Goal: Task Accomplishment & Management: Use online tool/utility

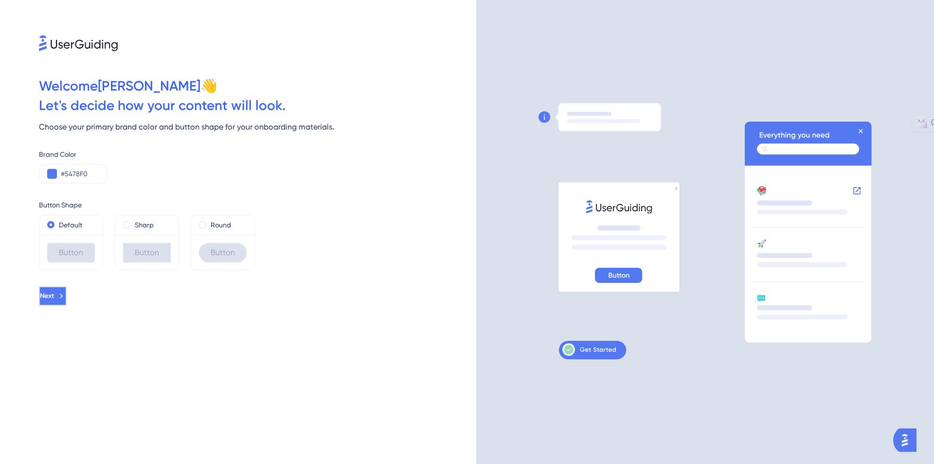
click at [66, 298] on icon at bounding box center [61, 295] width 9 height 9
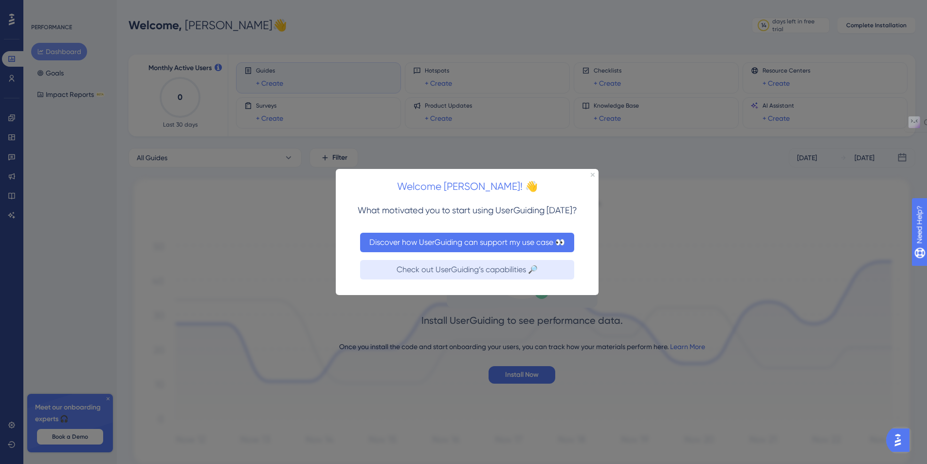
click at [453, 245] on button "Discover how UserGuiding can support my use case 👀" at bounding box center [467, 241] width 214 height 19
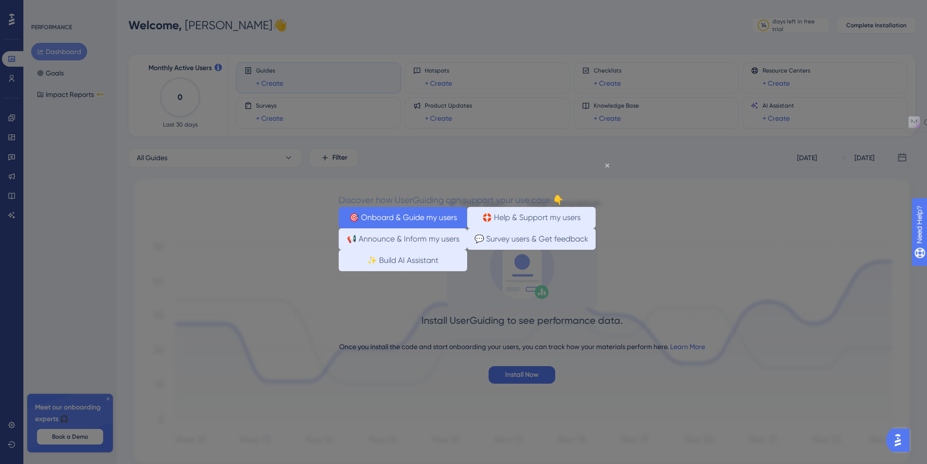
click at [436, 217] on button "🎯 Onboard & Guide my users" at bounding box center [403, 216] width 128 height 21
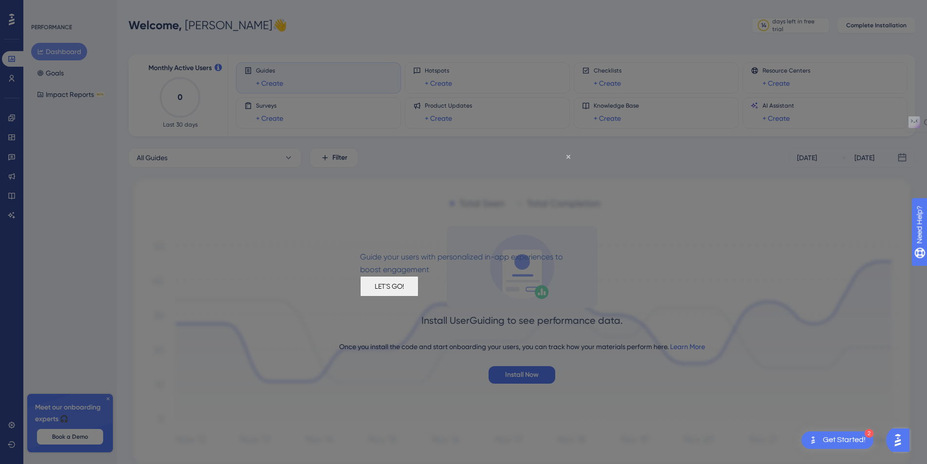
click at [418, 296] on button "LET'S GO!" at bounding box center [389, 285] width 58 height 20
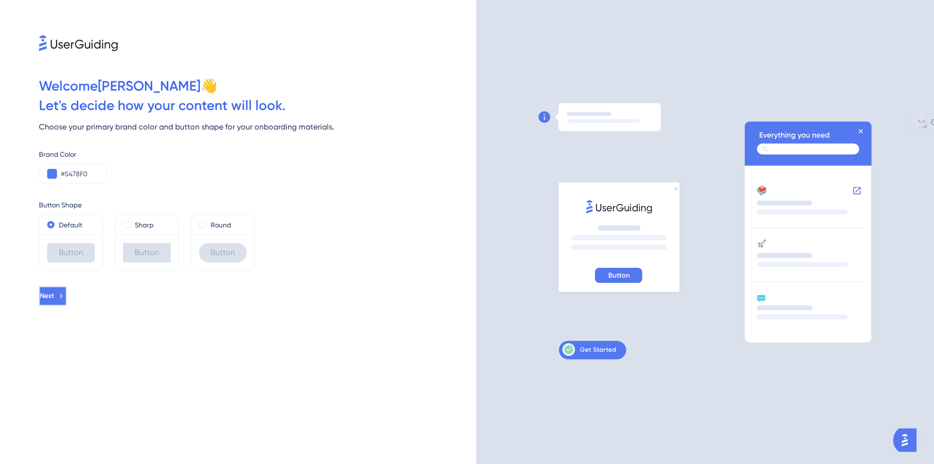
click at [54, 293] on span "Next" at bounding box center [47, 296] width 14 height 12
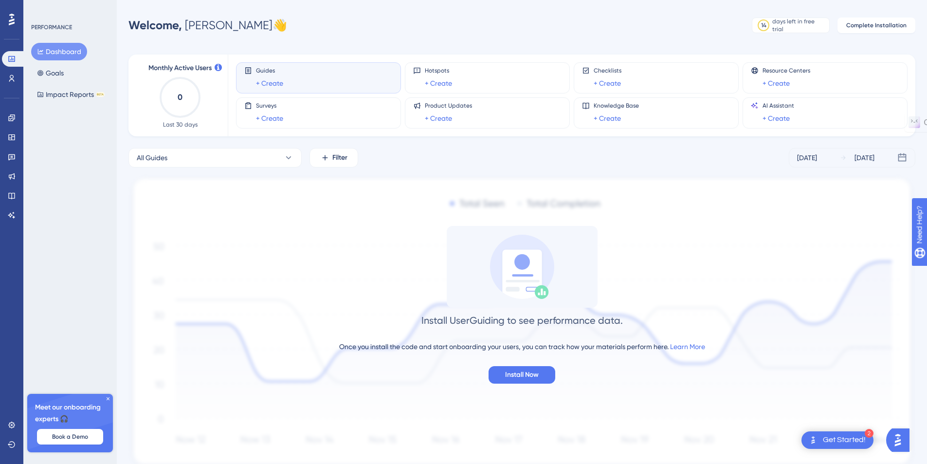
click at [14, 20] on icon at bounding box center [12, 20] width 6 height 12
click at [11, 213] on icon at bounding box center [12, 215] width 8 height 8
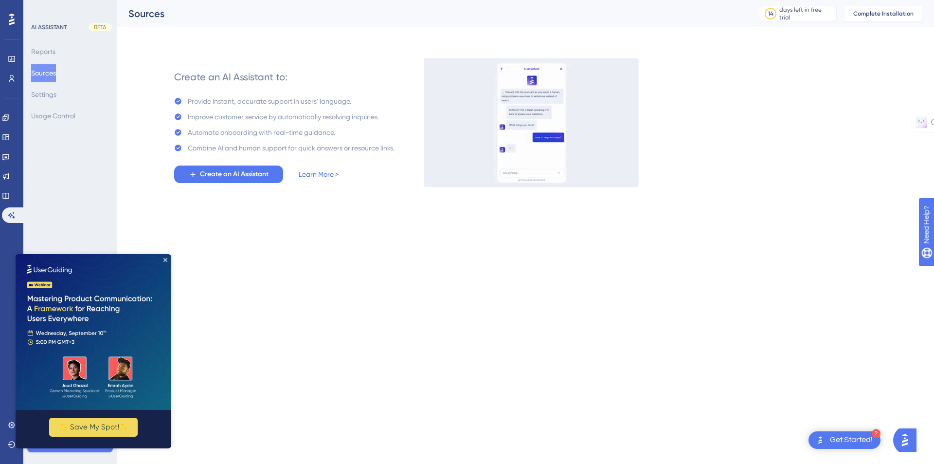
click at [857, 440] on div "Get Started!" at bounding box center [851, 440] width 43 height 11
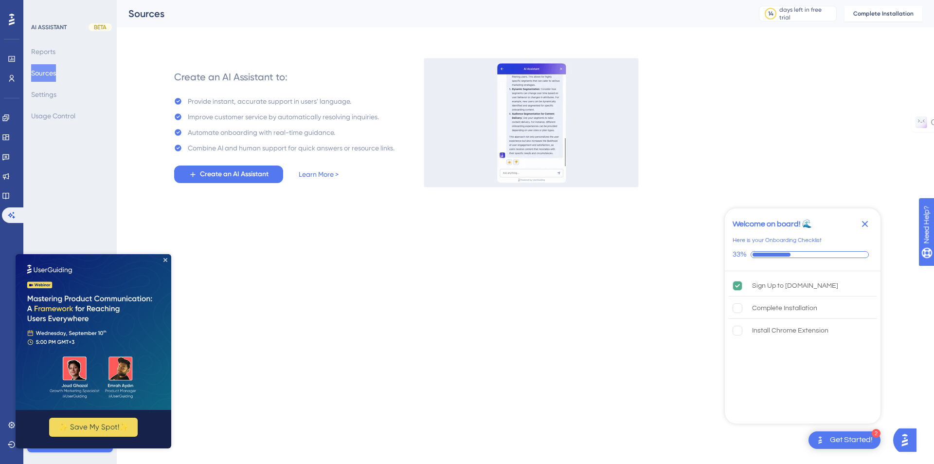
click at [473, 0] on html "2 Get Started! Welcome on board! 🌊 Here is your Onboarding Checklist 33% Sign U…" at bounding box center [467, 0] width 934 height 0
click at [178, 0] on html "2 Get Started! Welcome on board! 🌊 Here is your Onboarding Checklist 33% Sign U…" at bounding box center [467, 0] width 934 height 0
click at [224, 0] on html "2 Get Started! Welcome on board! 🌊 Here is your Onboarding Checklist 33% Sign U…" at bounding box center [467, 0] width 934 height 0
click at [165, 259] on icon "Close Preview" at bounding box center [165, 260] width 4 height 4
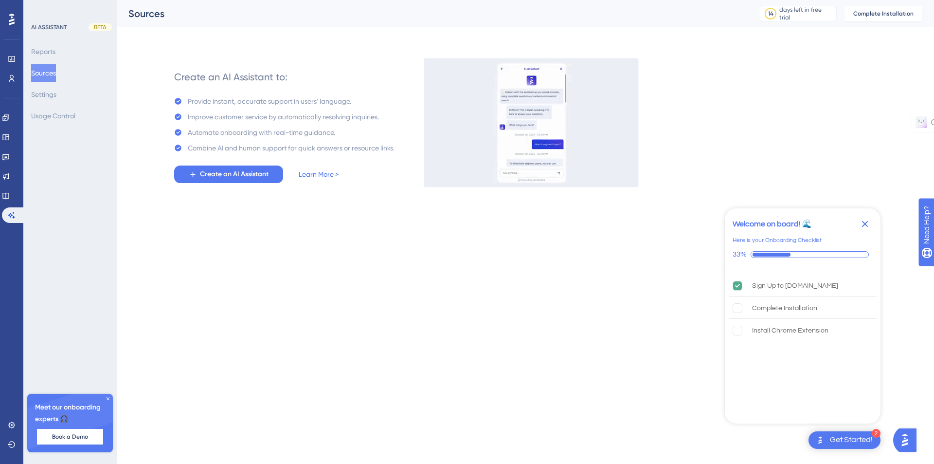
click at [446, 0] on html "2 Get Started! Welcome on board! 🌊 Here is your Onboarding Checklist 33% Sign U…" at bounding box center [467, 0] width 934 height 0
click at [470, 0] on html "2 Get Started! Welcome on board! 🌊 Here is your Onboarding Checklist 33% Sign U…" at bounding box center [467, 0] width 934 height 0
click at [211, 172] on span "Create an AI Assistant" at bounding box center [234, 174] width 69 height 12
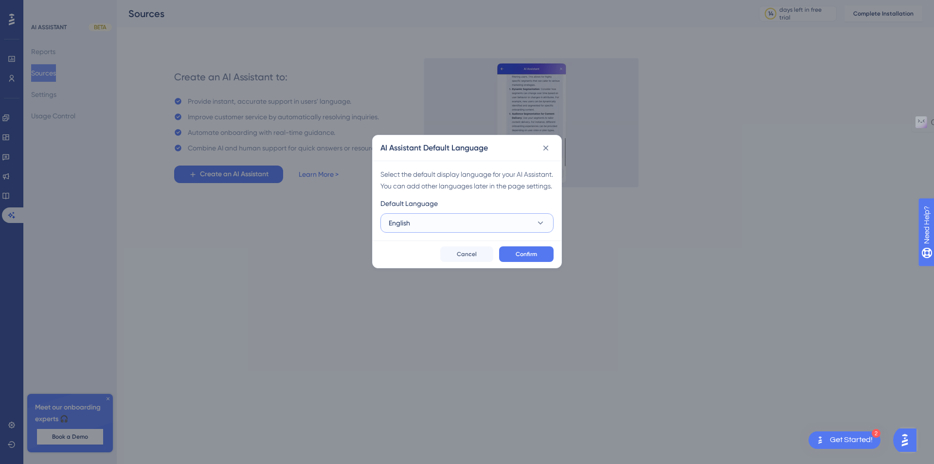
click at [534, 233] on button "English" at bounding box center [467, 222] width 173 height 19
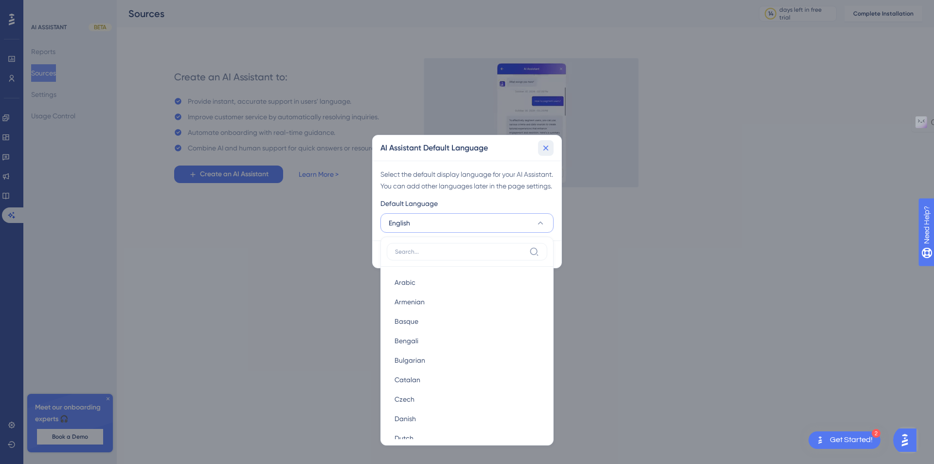
click at [545, 152] on icon at bounding box center [546, 148] width 10 height 10
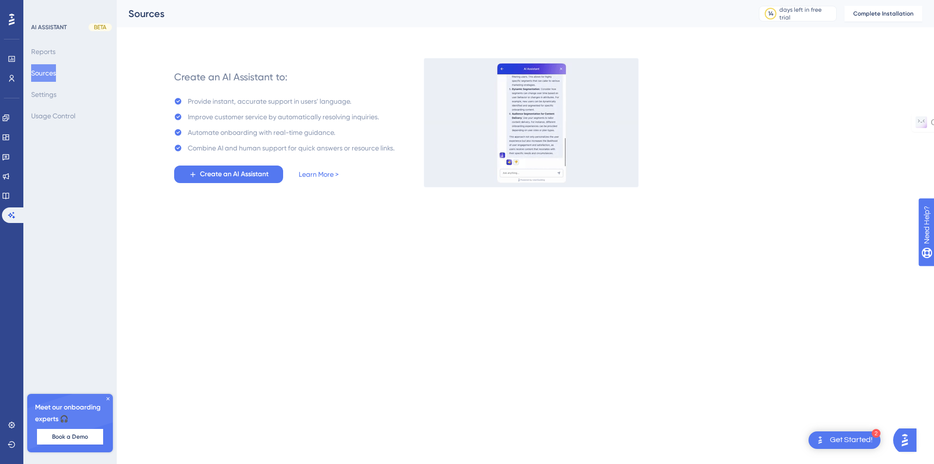
click at [338, 176] on div "Create an AI Assistant to: Provide instant, accurate support in users' language…" at bounding box center [284, 122] width 220 height 121
click at [316, 172] on link "Learn More >" at bounding box center [319, 174] width 40 height 12
